Goal: Task Accomplishment & Management: Complete application form

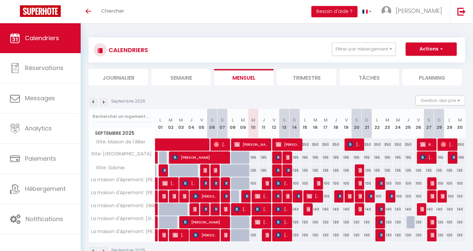
select select
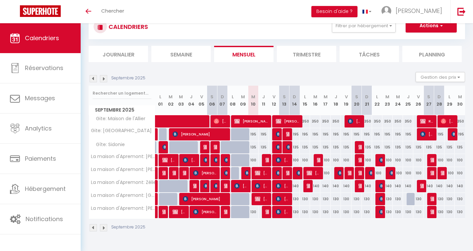
scroll to position [23, 0]
click at [259, 171] on img at bounding box center [257, 172] width 5 height 5
select select "OK"
select select "KO"
select select "1"
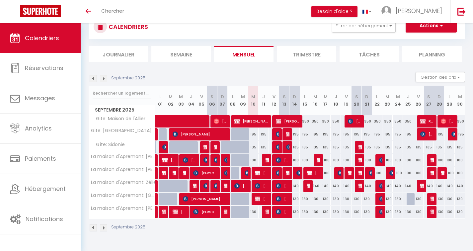
select select "0"
select select "1"
select select
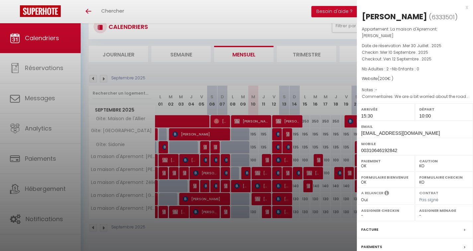
click at [239, 76] on div at bounding box center [236, 125] width 473 height 251
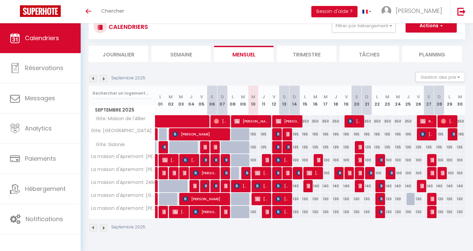
click at [258, 186] on img at bounding box center [257, 185] width 5 height 5
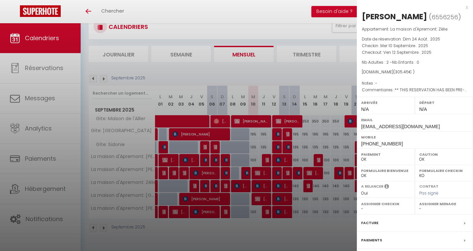
click at [254, 200] on div at bounding box center [236, 125] width 473 height 251
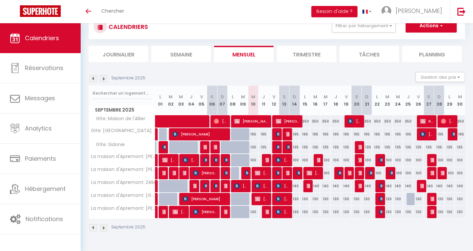
click at [259, 196] on img at bounding box center [257, 198] width 5 height 5
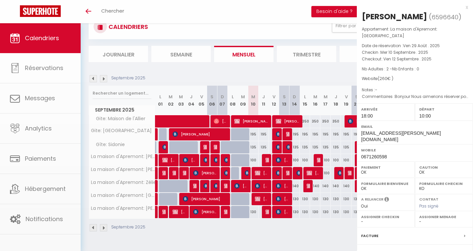
select select "KO"
select select "1"
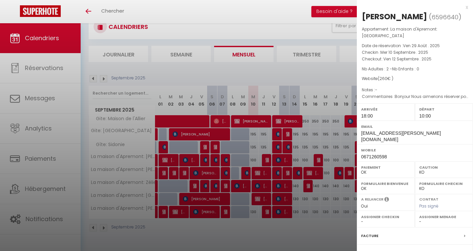
click at [312, 12] on div at bounding box center [236, 125] width 473 height 251
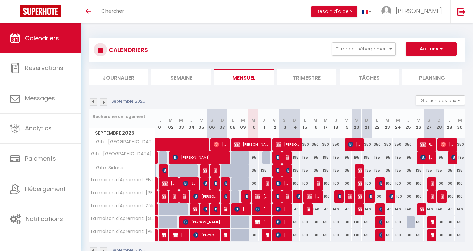
select select
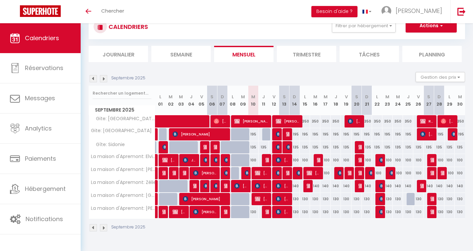
click at [266, 159] on img at bounding box center [268, 159] width 5 height 5
select select "OK"
select select "KO"
select select "1"
select select "0"
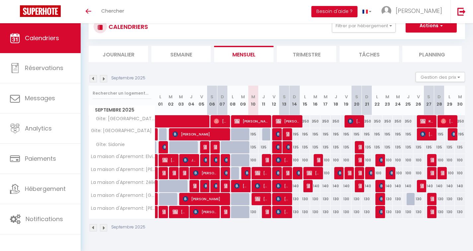
select select "1"
select select
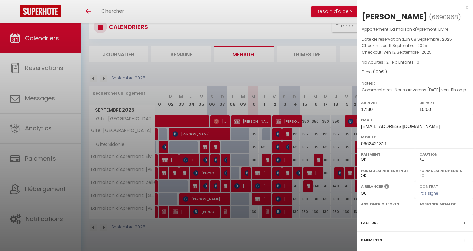
click at [267, 211] on div at bounding box center [236, 125] width 473 height 251
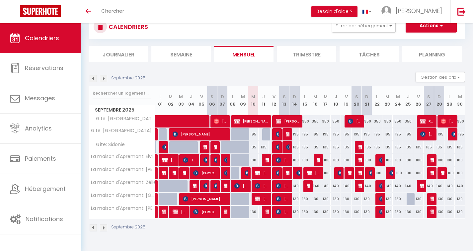
click at [267, 211] on img at bounding box center [268, 211] width 5 height 5
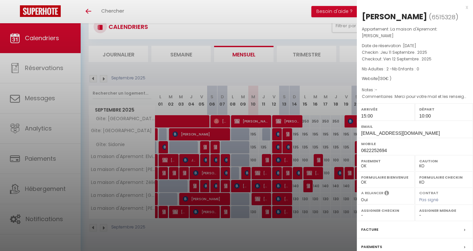
click at [300, 79] on div at bounding box center [236, 125] width 473 height 251
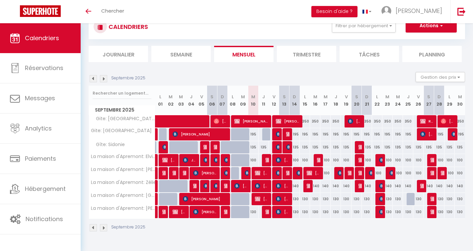
click at [309, 173] on img at bounding box center [309, 172] width 5 height 5
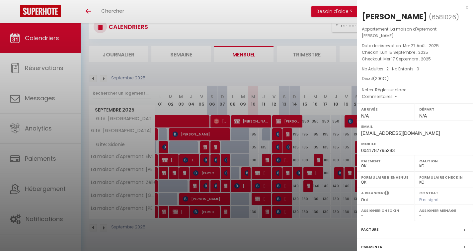
click at [308, 173] on div at bounding box center [236, 125] width 473 height 251
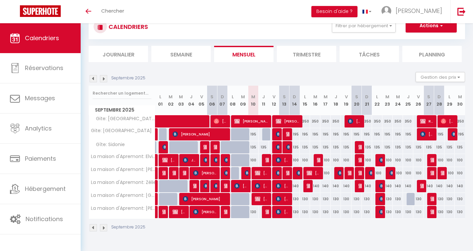
click at [307, 191] on span "[PERSON_NAME]" at bounding box center [308, 186] width 3 height 13
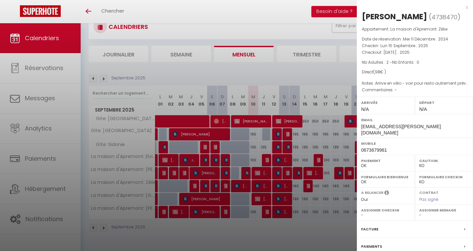
click at [306, 189] on div at bounding box center [236, 125] width 473 height 251
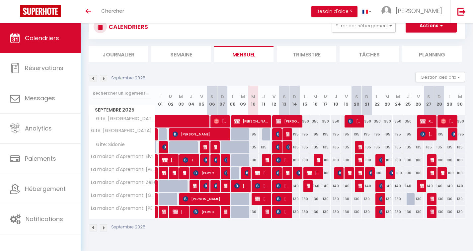
click at [318, 162] on img at bounding box center [319, 159] width 5 height 5
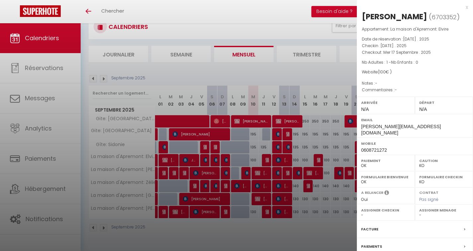
click at [318, 162] on div at bounding box center [236, 125] width 473 height 251
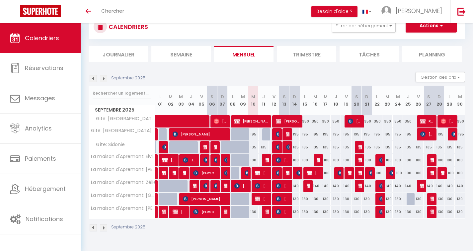
click at [338, 175] on img at bounding box center [340, 172] width 5 height 5
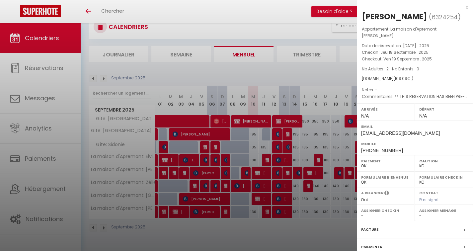
click at [338, 175] on div at bounding box center [236, 125] width 473 height 251
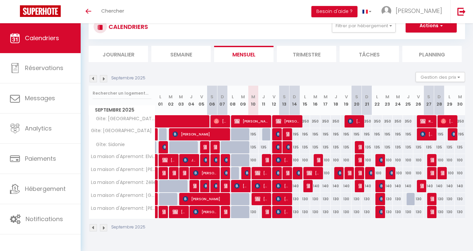
click at [339, 171] on img at bounding box center [340, 172] width 5 height 5
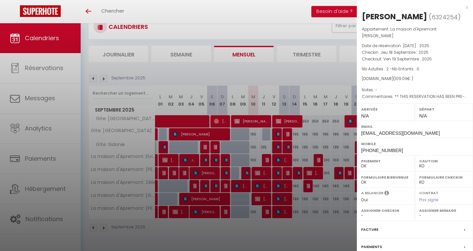
click at [340, 171] on div at bounding box center [236, 125] width 473 height 251
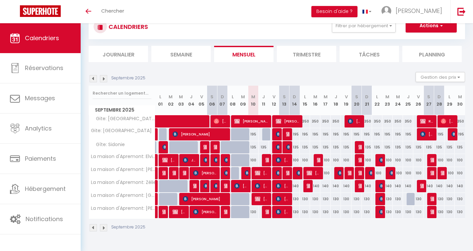
click at [339, 173] on img at bounding box center [340, 172] width 5 height 5
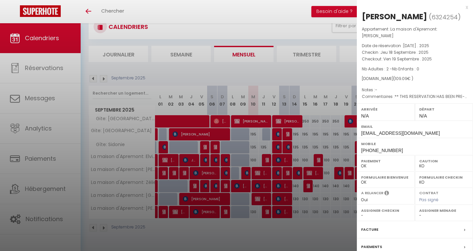
click at [338, 74] on div at bounding box center [236, 125] width 473 height 251
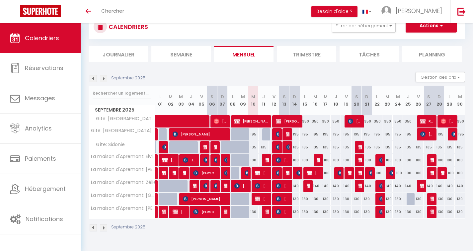
click at [360, 147] on img at bounding box center [361, 146] width 5 height 5
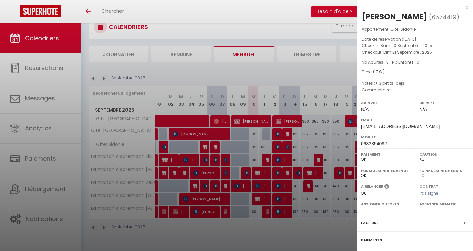
click at [350, 66] on div at bounding box center [236, 125] width 473 height 251
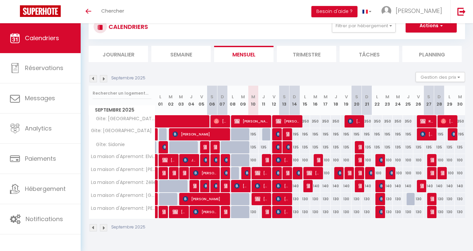
click at [360, 158] on img at bounding box center [361, 159] width 5 height 5
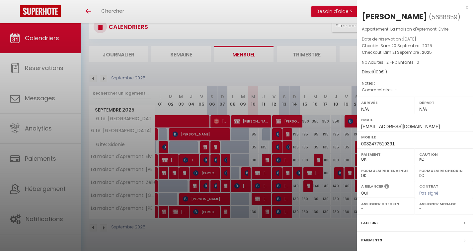
click at [325, 85] on div at bounding box center [236, 125] width 473 height 251
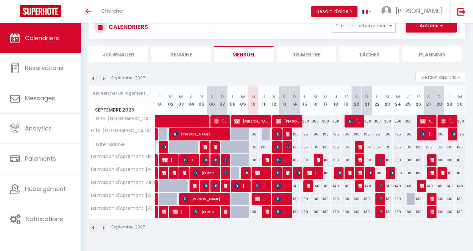
click at [359, 173] on img at bounding box center [361, 172] width 5 height 5
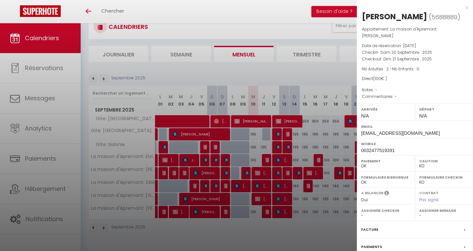
click at [336, 68] on div at bounding box center [236, 125] width 473 height 251
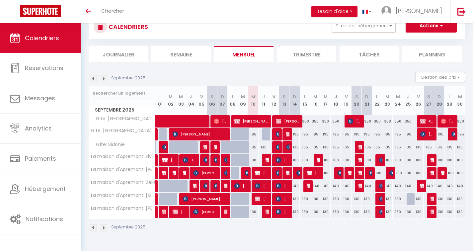
click at [361, 187] on img at bounding box center [361, 185] width 5 height 5
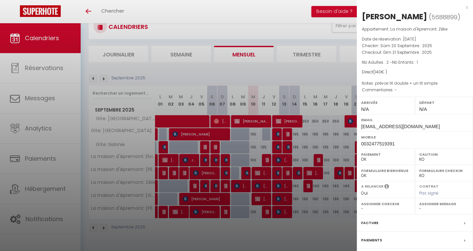
click at [343, 74] on div at bounding box center [236, 125] width 473 height 251
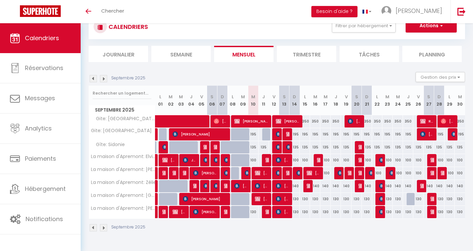
click at [348, 118] on span "[PERSON_NAME] dit [PERSON_NAME]" at bounding box center [355, 121] width 14 height 13
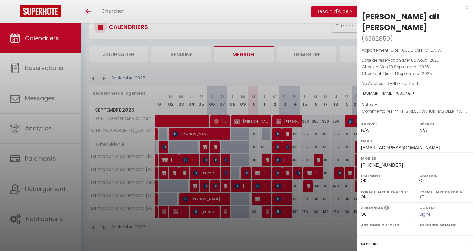
click at [349, 121] on div at bounding box center [236, 125] width 473 height 251
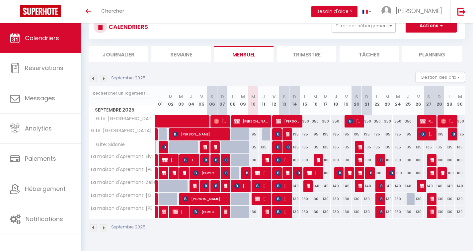
scroll to position [23, 0]
click at [349, 172] on img at bounding box center [350, 172] width 5 height 5
select select "KO"
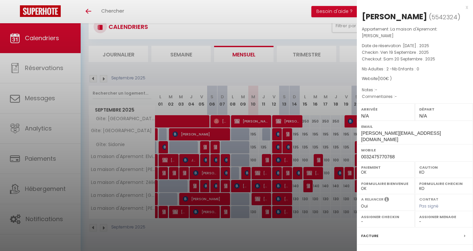
click at [349, 172] on div at bounding box center [236, 125] width 473 height 251
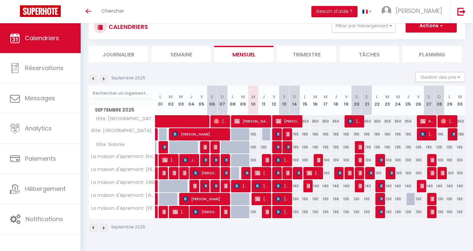
click at [104, 78] on img at bounding box center [103, 78] width 7 height 7
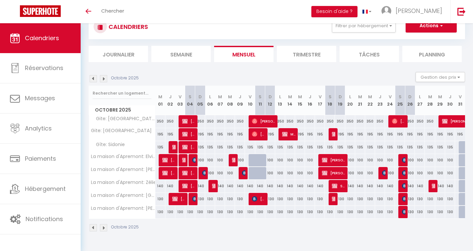
click at [183, 121] on img at bounding box center [184, 121] width 5 height 5
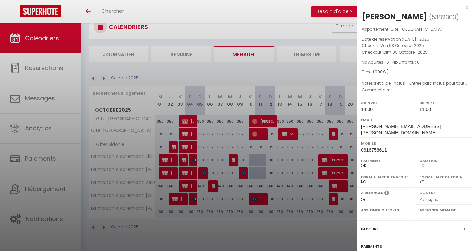
click at [183, 121] on div at bounding box center [236, 125] width 473 height 251
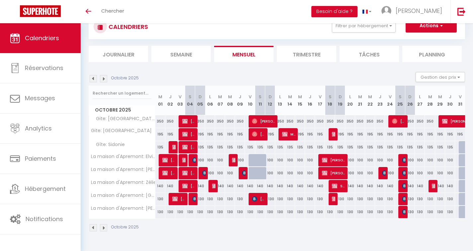
click at [183, 133] on img at bounding box center [184, 133] width 5 height 5
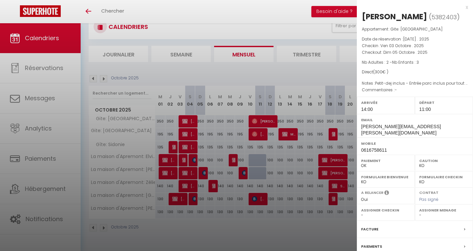
click at [183, 133] on div at bounding box center [236, 125] width 473 height 251
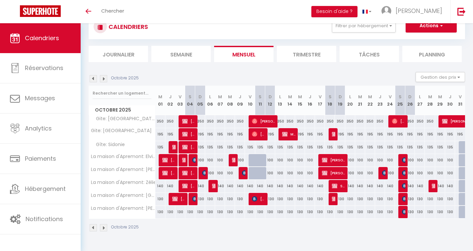
click at [183, 147] on img at bounding box center [184, 146] width 5 height 5
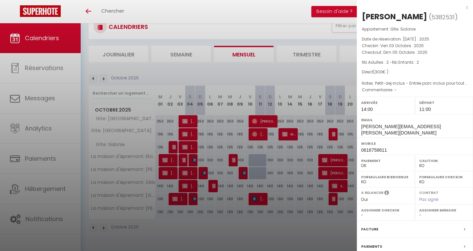
click at [183, 147] on div at bounding box center [236, 125] width 473 height 251
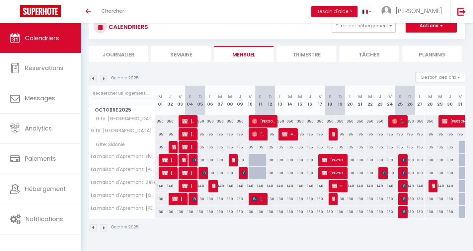
click at [183, 161] on img at bounding box center [184, 159] width 5 height 5
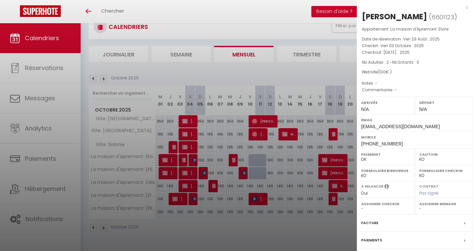
click at [183, 161] on div at bounding box center [236, 125] width 473 height 251
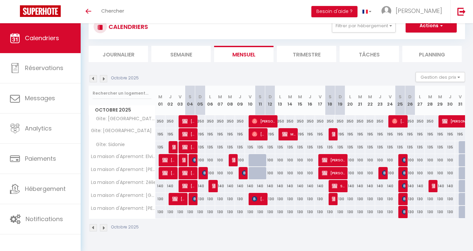
click at [181, 169] on div at bounding box center [184, 173] width 10 height 13
click at [183, 171] on img at bounding box center [184, 172] width 5 height 5
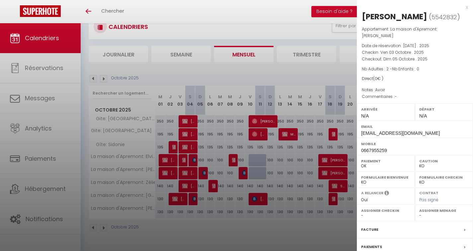
click at [183, 171] on div at bounding box center [236, 125] width 473 height 251
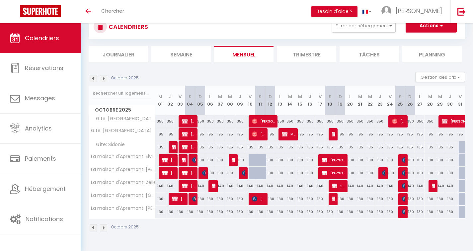
click at [184, 185] on img at bounding box center [184, 185] width 5 height 5
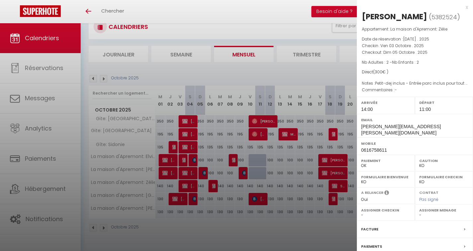
click at [184, 185] on div at bounding box center [236, 125] width 473 height 251
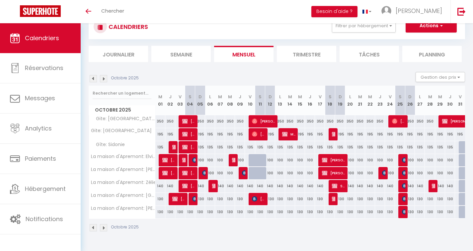
click at [192, 198] on img at bounding box center [194, 198] width 5 height 5
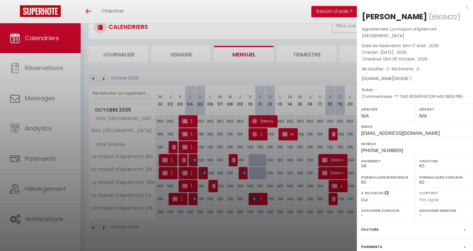
click at [192, 198] on div at bounding box center [236, 125] width 473 height 251
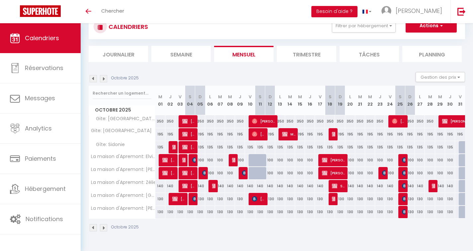
click at [262, 118] on span "[PERSON_NAME]" at bounding box center [263, 121] width 23 height 13
select select "OK"
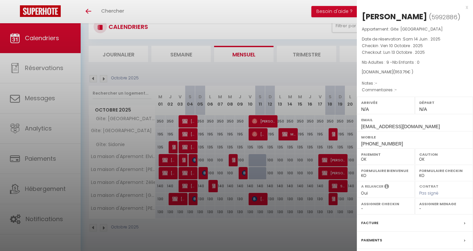
click at [259, 122] on div at bounding box center [236, 125] width 473 height 251
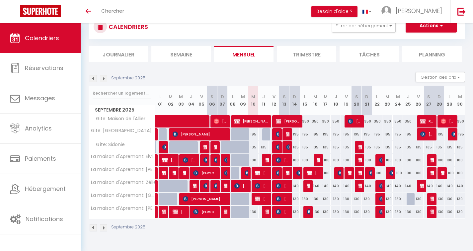
click at [298, 160] on div "100" at bounding box center [295, 160] width 10 height 12
type input "100"
type input "Dim 14 Septembre 2025"
type input "Lun 15 Septembre 2025"
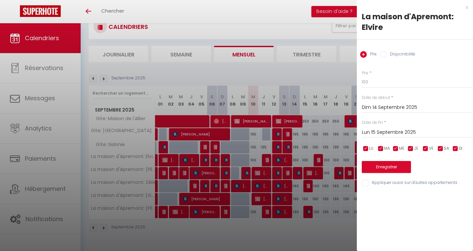
click at [298, 160] on div at bounding box center [236, 125] width 473 height 251
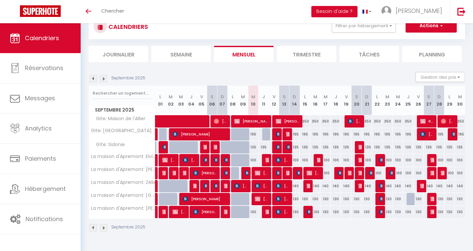
click at [420, 28] on button "Actions" at bounding box center [431, 25] width 51 height 13
click at [411, 41] on link "Nouvelle réservation" at bounding box center [424, 41] width 58 height 10
select select
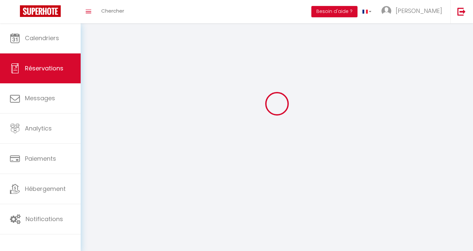
select select
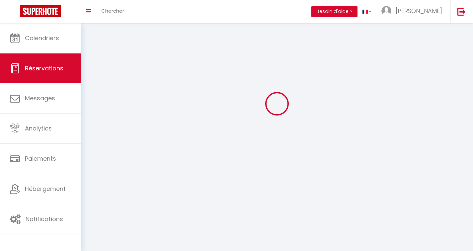
select select
checkbox input "false"
select select
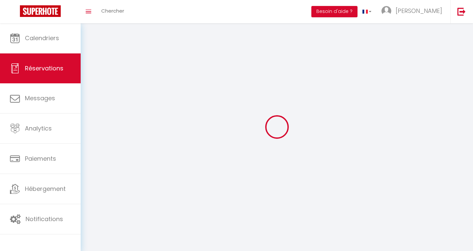
select select
checkbox input "false"
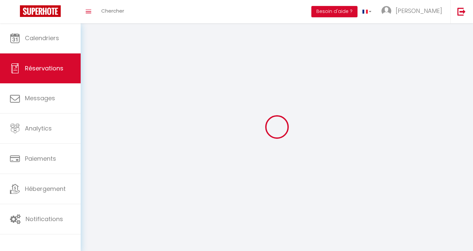
select select
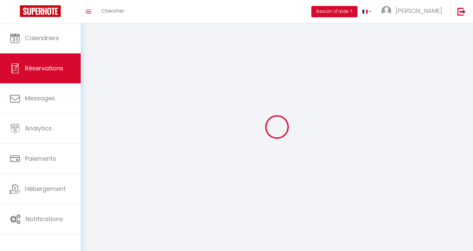
checkbox input "false"
select select
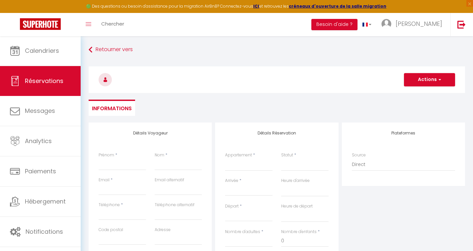
select select
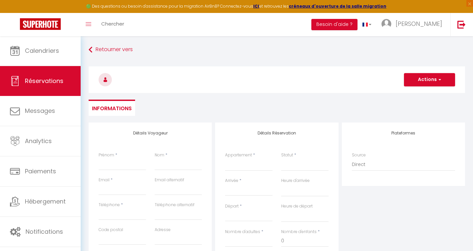
select select
checkbox input "false"
select select
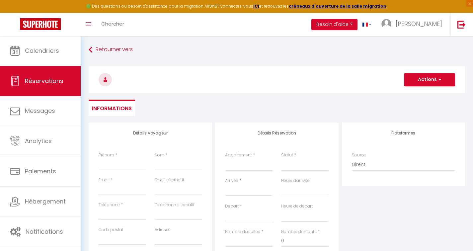
select select
checkbox input "false"
select select
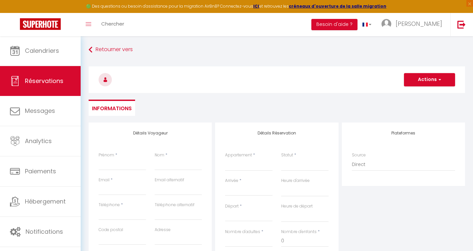
select select
type input "H"
select select
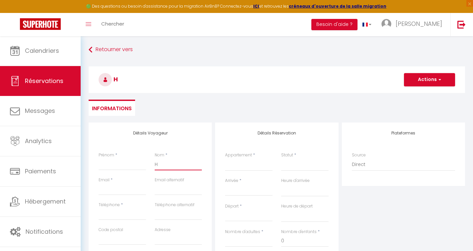
select select
checkbox input "false"
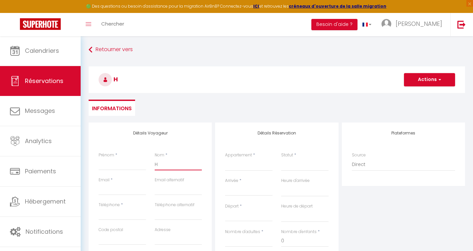
type input "Ha"
select select
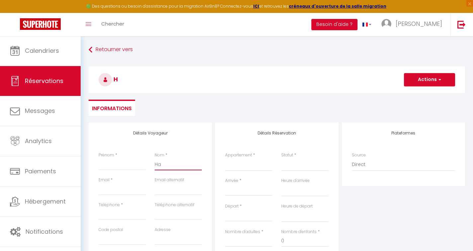
select select
checkbox input "false"
type input "Haz"
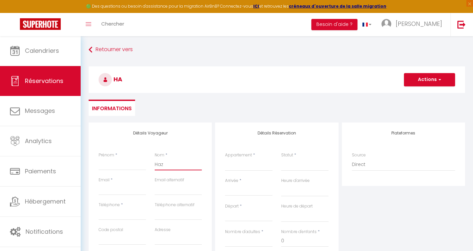
select select
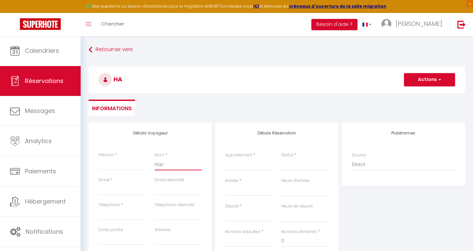
select select
checkbox input "false"
type input "Haze"
select select
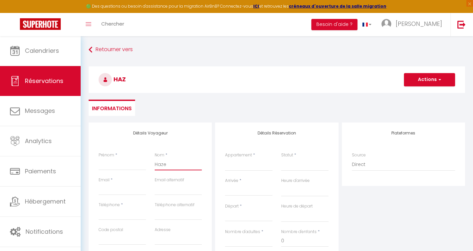
select select
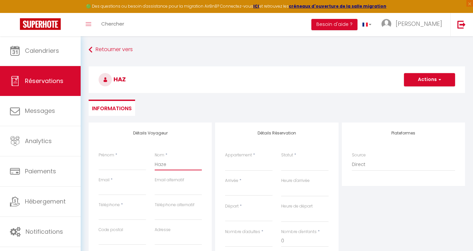
select select
checkbox input "false"
type input "Hazes"
select select
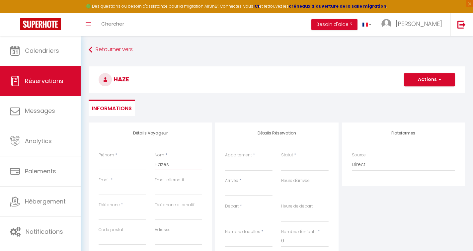
select select
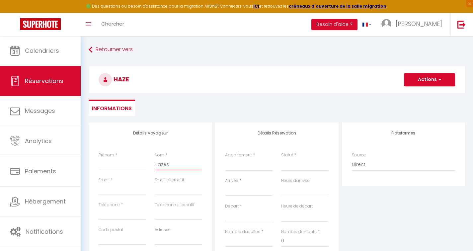
checkbox input "false"
type input "Hazes"
click at [106, 168] on input "Prénom" at bounding box center [122, 164] width 47 height 12
type input "R"
select select
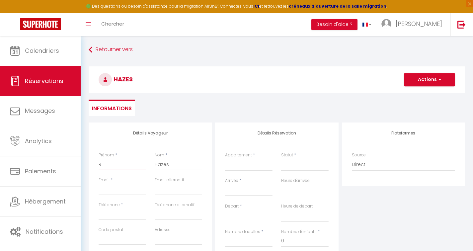
select select
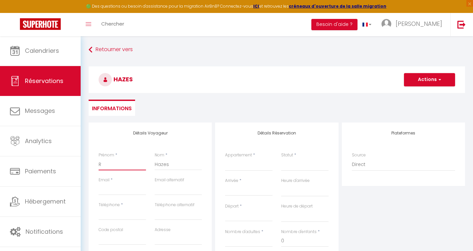
select select
checkbox input "false"
type input "Rui"
select select
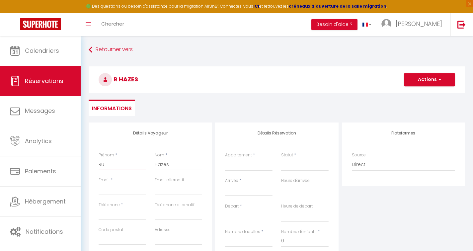
select select
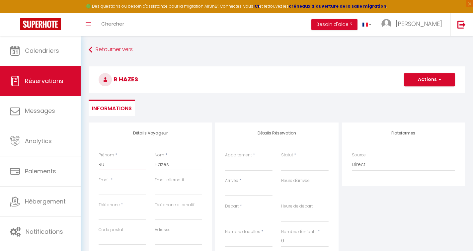
checkbox input "false"
type input "Ruid"
select select
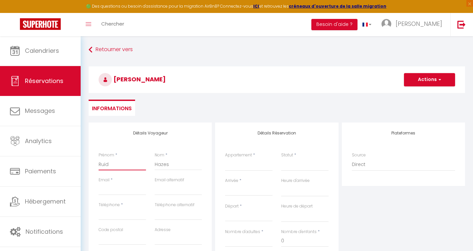
select select
checkbox input "false"
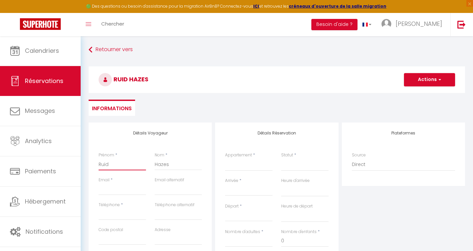
type input "Ruidy"
select select
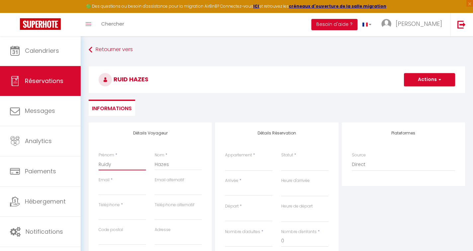
select select
checkbox input "false"
type input "Ruid"
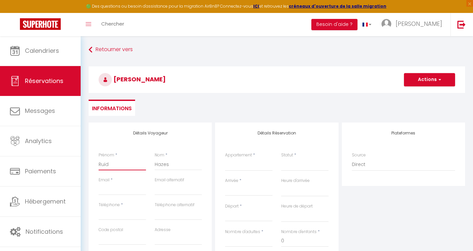
select select
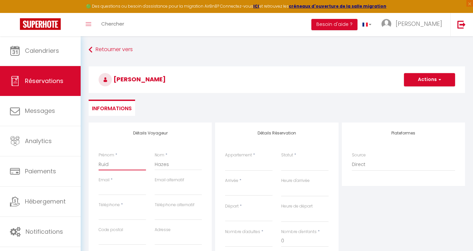
select select
checkbox input "false"
type input "Rui"
select select
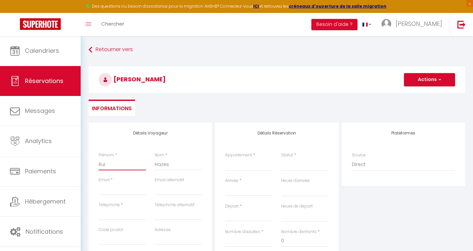
select select
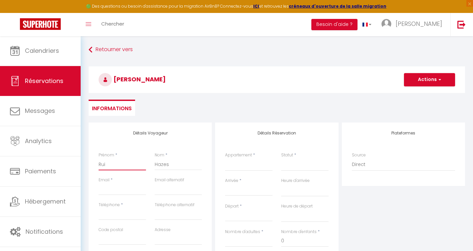
select select
checkbox input "false"
type input "Ru"
select select
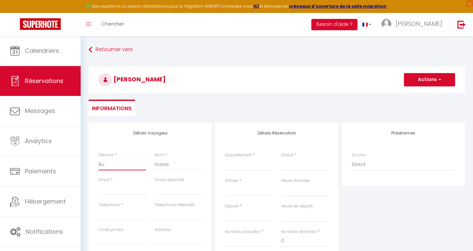
select select
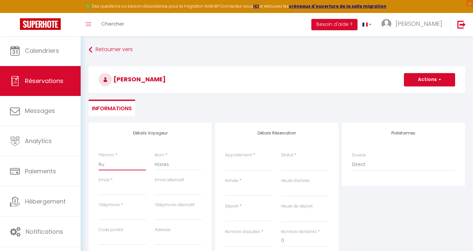
checkbox input "false"
type input "[PERSON_NAME]"
select select
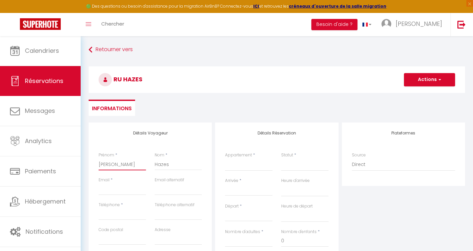
select select
checkbox input "false"
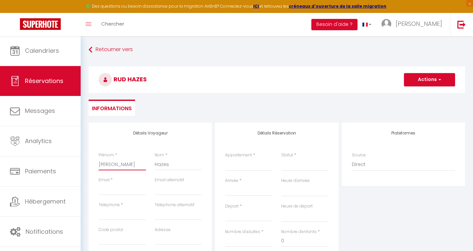
type input "[PERSON_NAME]"
select select
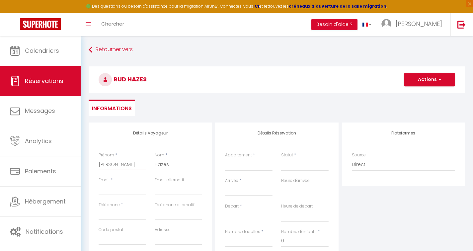
select select
checkbox input "false"
type input "[PERSON_NAME]"
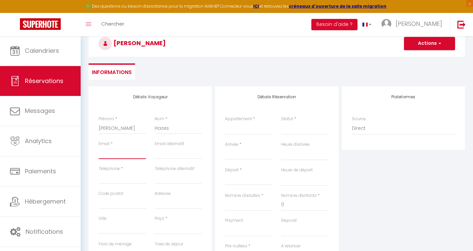
scroll to position [38, 0]
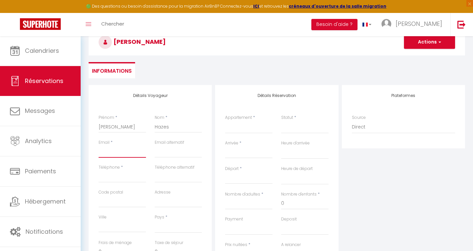
type input "r"
select select
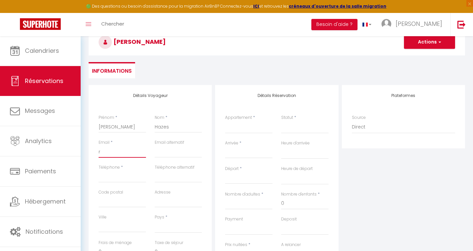
select select
checkbox input "false"
type input "ru"
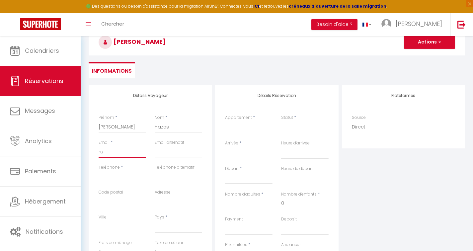
select select
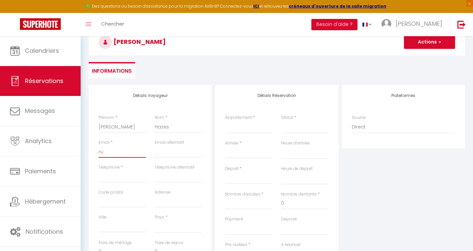
select select
checkbox input "false"
type input "ruu"
select select
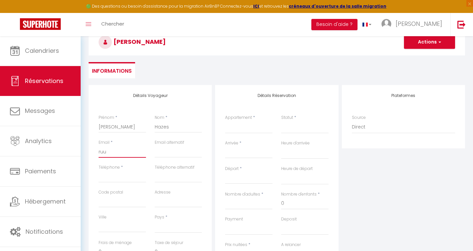
select select
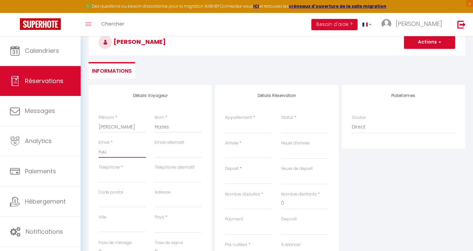
select select
checkbox input "false"
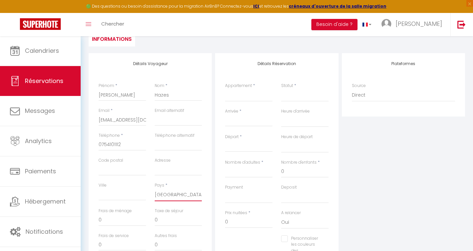
scroll to position [52, 0]
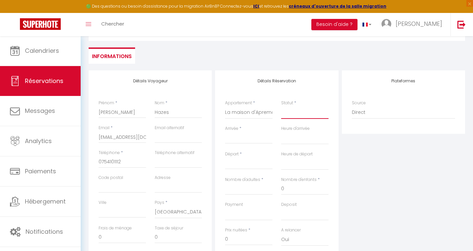
click at [286, 113] on select "Confirmé Non Confirmé [PERSON_NAME] par le voyageur No Show Request" at bounding box center [304, 112] width 47 height 13
click at [239, 136] on input "Arrivée" at bounding box center [248, 138] width 47 height 9
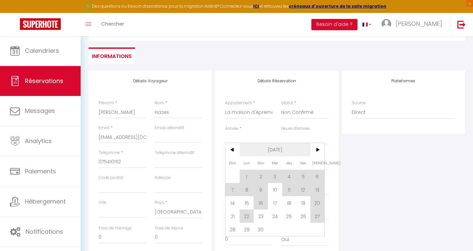
scroll to position [100, 0]
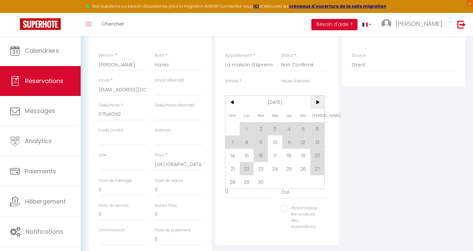
click at [320, 106] on span ">" at bounding box center [317, 102] width 14 height 13
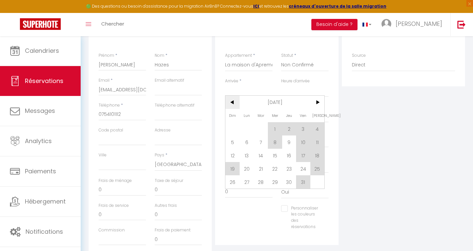
click at [232, 104] on span "<" at bounding box center [232, 102] width 14 height 13
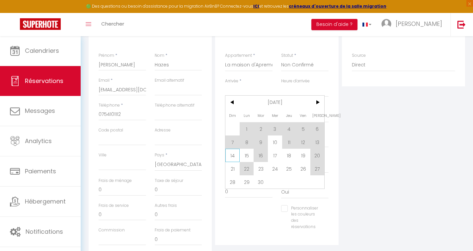
click at [231, 157] on span "14" at bounding box center [232, 155] width 14 height 13
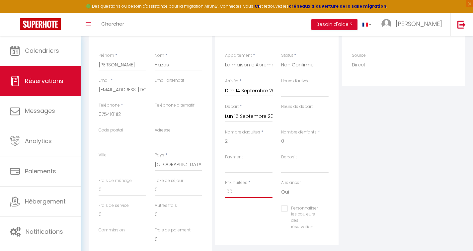
click at [242, 189] on input "100" at bounding box center [248, 192] width 47 height 12
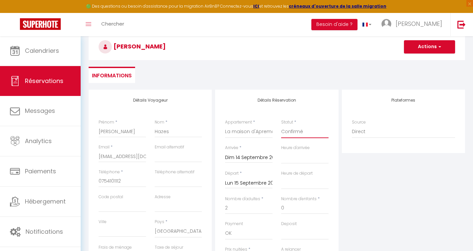
scroll to position [34, 0]
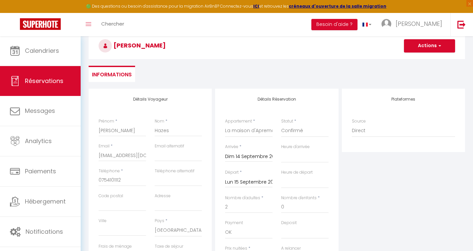
click at [430, 44] on button "Actions" at bounding box center [429, 45] width 51 height 13
click at [418, 61] on link "Enregistrer" at bounding box center [423, 60] width 52 height 9
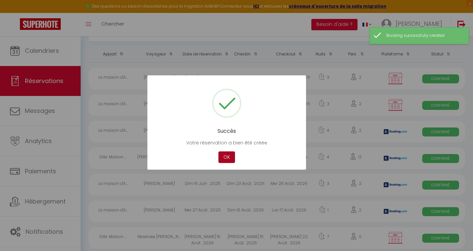
click at [227, 155] on button "OK" at bounding box center [226, 157] width 17 height 12
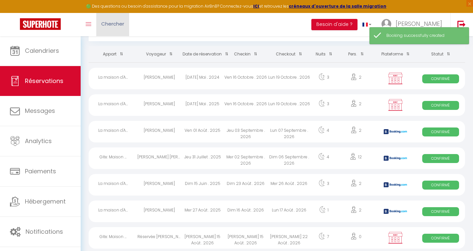
click at [116, 23] on span "Chercher" at bounding box center [112, 23] width 23 height 7
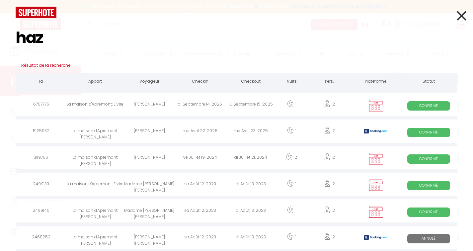
click at [154, 104] on div "[PERSON_NAME]" at bounding box center [149, 106] width 51 height 22
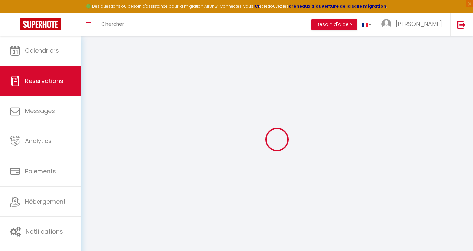
scroll to position [14, 0]
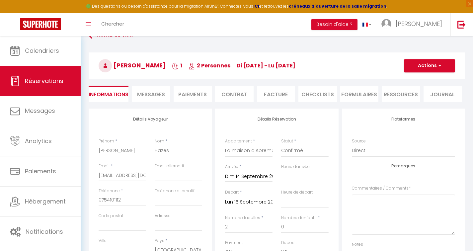
click at [192, 93] on li "Paiements" at bounding box center [193, 94] width 39 height 16
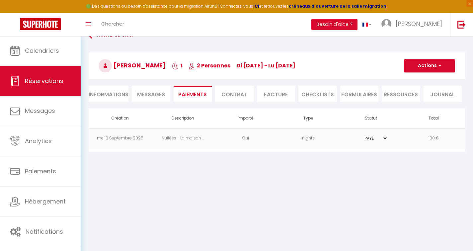
click at [279, 138] on td "nights" at bounding box center [308, 138] width 63 height 20
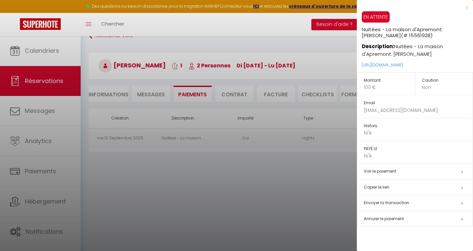
click at [327, 173] on div at bounding box center [236, 125] width 473 height 251
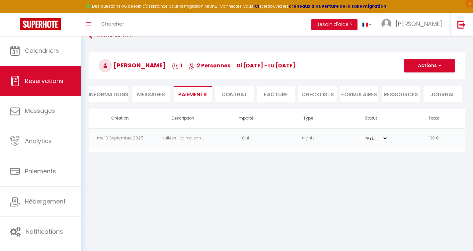
click at [420, 66] on button "Actions" at bounding box center [429, 65] width 51 height 13
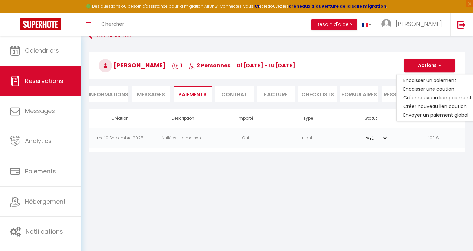
click at [419, 99] on link "Créer nouveau lien paiement" at bounding box center [438, 97] width 82 height 9
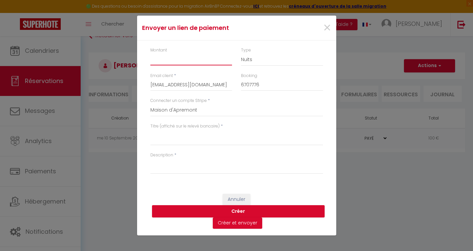
click at [202, 61] on input "Montant" at bounding box center [191, 59] width 82 height 12
click at [158, 136] on textarea "Titre (affiché sur le relevé bancaire)" at bounding box center [236, 137] width 173 height 16
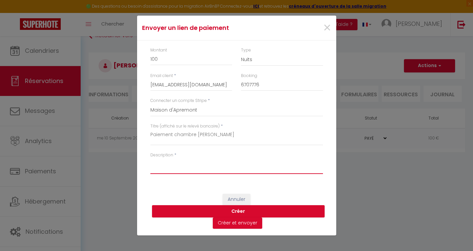
click at [157, 168] on textarea "Description" at bounding box center [236, 166] width 173 height 16
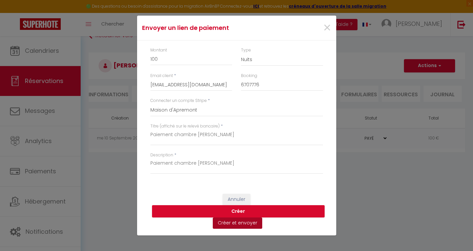
click at [232, 221] on button "Créer et envoyer" at bounding box center [237, 222] width 49 height 11
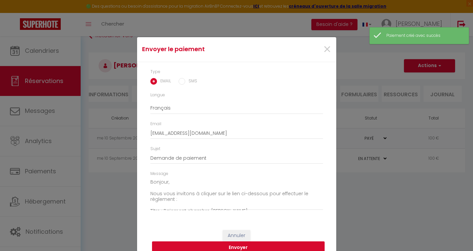
click at [256, 243] on button "Envoyer" at bounding box center [238, 247] width 173 height 13
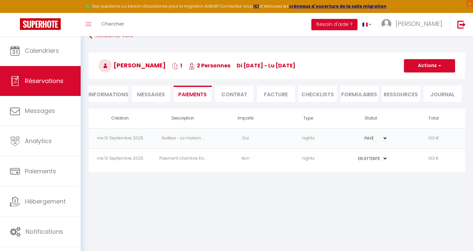
click at [223, 134] on td "Oui" at bounding box center [245, 138] width 63 height 20
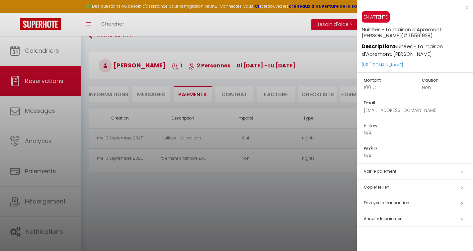
click at [386, 216] on span "Annuler le paiement" at bounding box center [384, 219] width 40 height 6
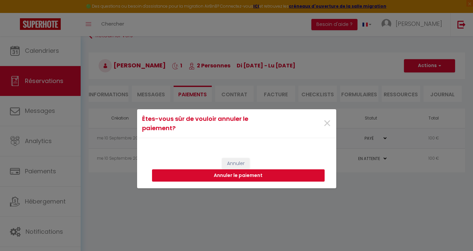
click at [253, 176] on button "Annuler le paiement" at bounding box center [238, 175] width 173 height 13
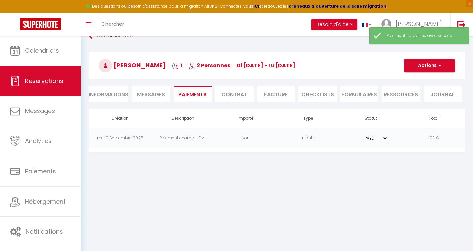
click at [213, 139] on td "Paiement chambre Elv..." at bounding box center [182, 138] width 63 height 20
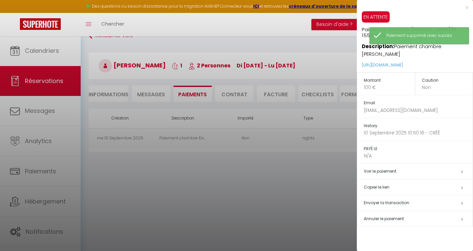
click at [213, 139] on div at bounding box center [236, 125] width 473 height 251
